Goal: Navigation & Orientation: Understand site structure

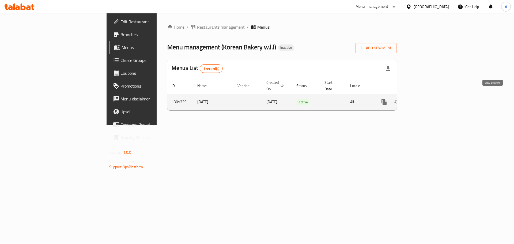
click at [426, 99] on icon "enhanced table" at bounding box center [422, 102] width 6 height 6
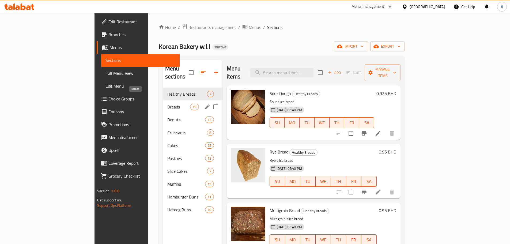
click at [167, 104] on span "Breads" at bounding box center [178, 107] width 23 height 6
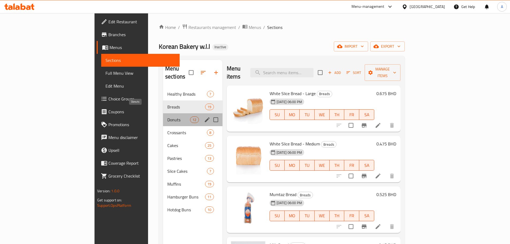
click at [167, 116] on span "Donuts" at bounding box center [178, 119] width 23 height 6
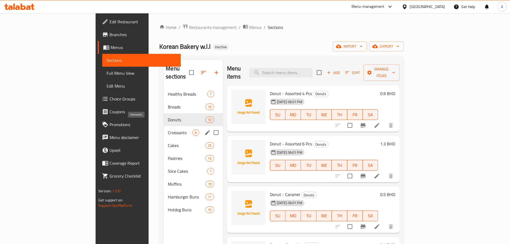
click at [168, 129] on span "Croissants" at bounding box center [180, 132] width 24 height 6
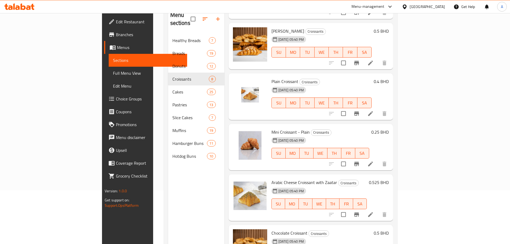
scroll to position [173, 0]
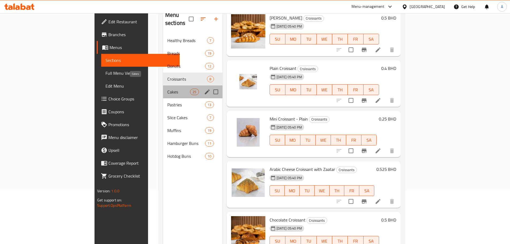
click at [167, 89] on span "Cakes" at bounding box center [178, 92] width 23 height 6
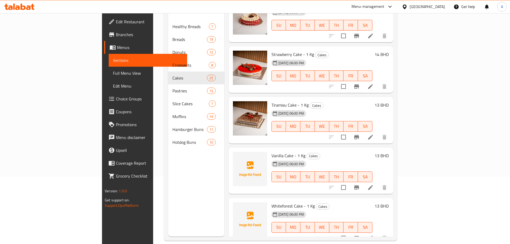
scroll to position [75, 0]
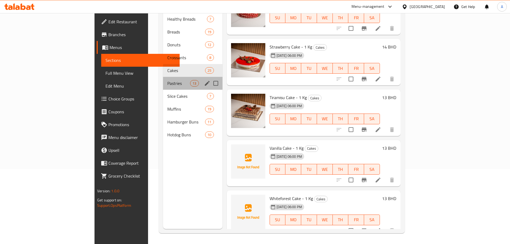
click at [163, 80] on div "Pastries 13" at bounding box center [192, 83] width 59 height 13
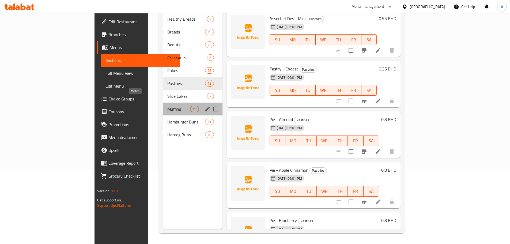
click at [167, 106] on span "Muffins" at bounding box center [178, 109] width 23 height 6
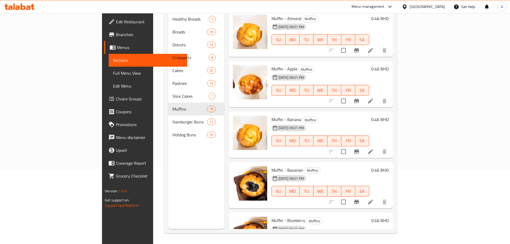
scroll to position [27, 0]
